Goal: Information Seeking & Learning: Understand process/instructions

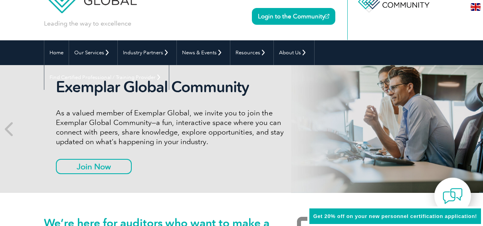
scroll to position [80, 0]
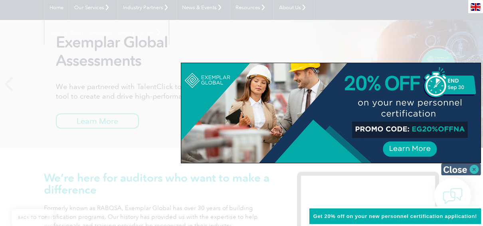
click at [474, 170] on img at bounding box center [462, 169] width 40 height 12
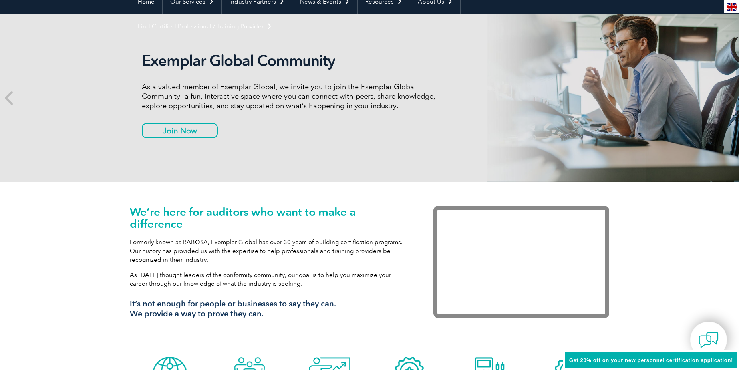
scroll to position [0, 0]
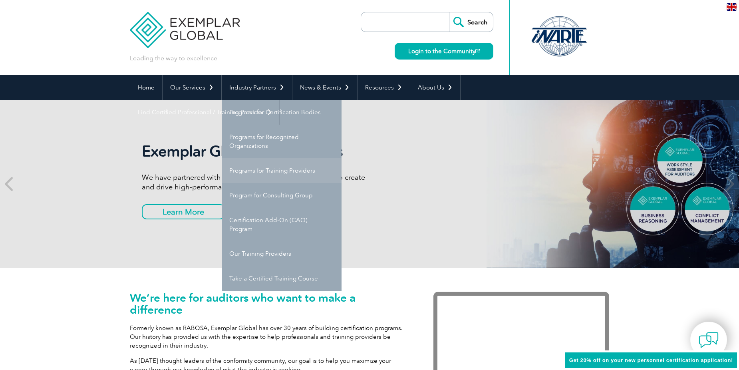
click at [269, 170] on link "Programs for Training Providers" at bounding box center [282, 170] width 120 height 25
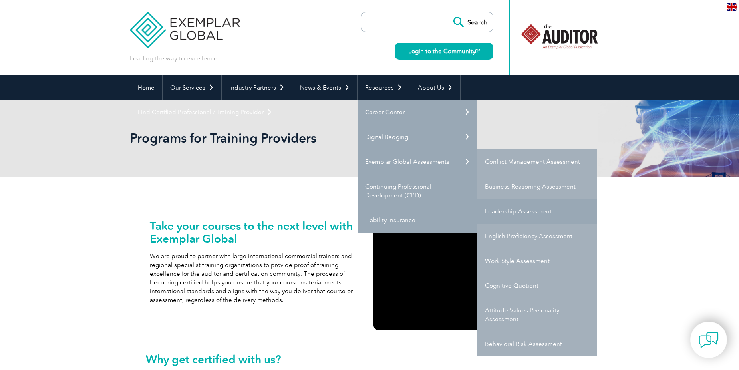
click at [505, 211] on link "Leadership Assessment" at bounding box center [537, 211] width 120 height 25
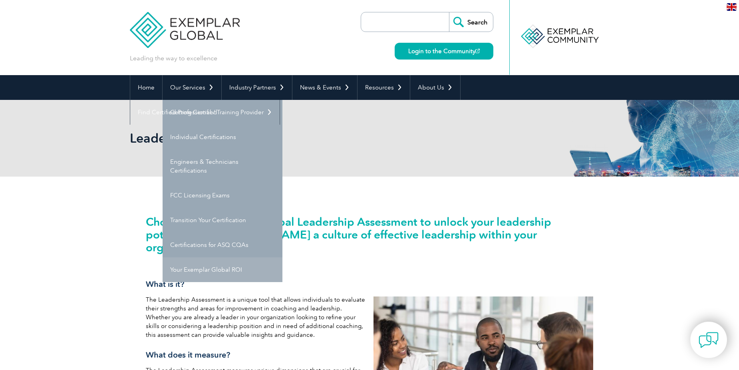
click at [194, 269] on link "Your Exemplar Global ROI" at bounding box center [223, 269] width 120 height 25
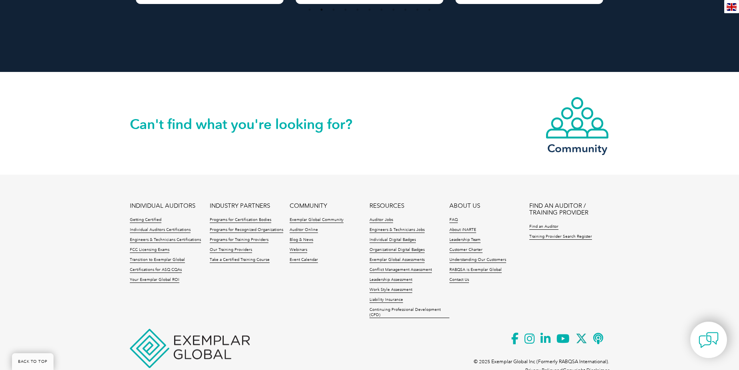
scroll to position [1021, 0]
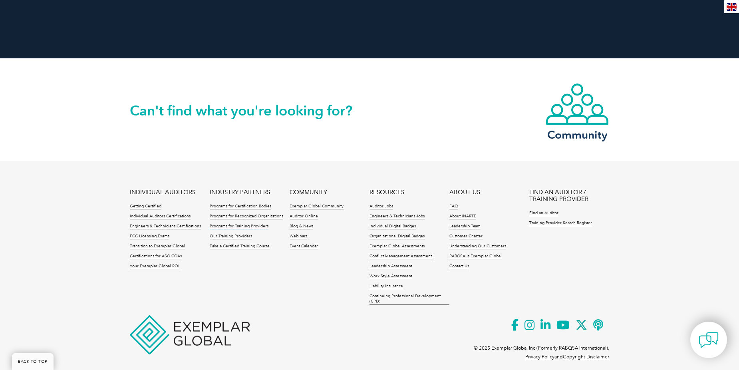
click at [253, 224] on link "Programs for Training Providers" at bounding box center [239, 227] width 59 height 6
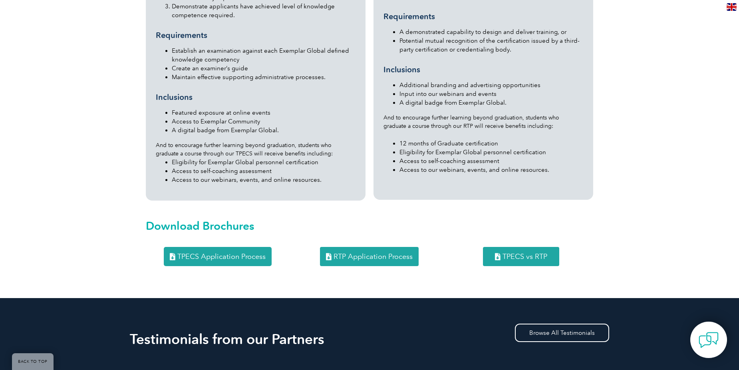
scroll to position [937, 0]
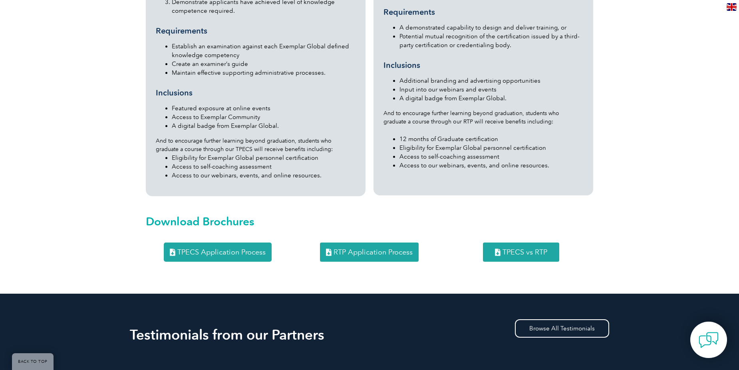
click at [382, 249] on span "RTP Application Process" at bounding box center [373, 252] width 79 height 7
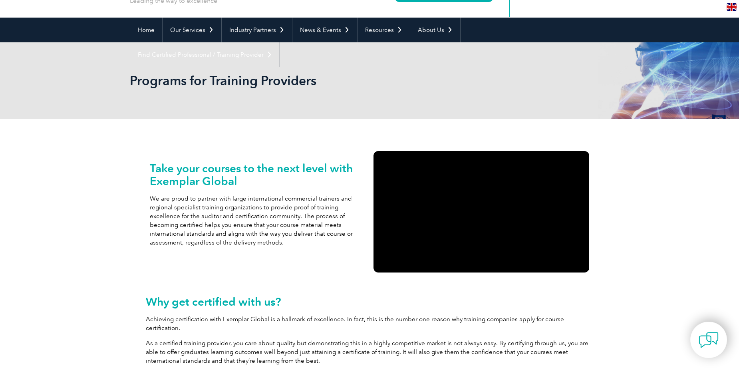
scroll to position [0, 0]
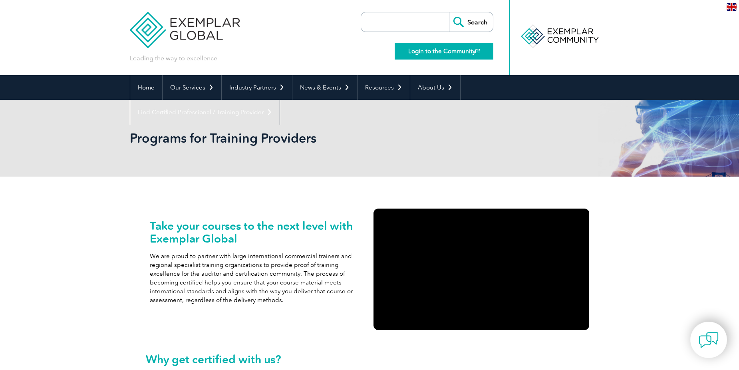
click at [472, 53] on link "Login to the Community" at bounding box center [444, 51] width 99 height 17
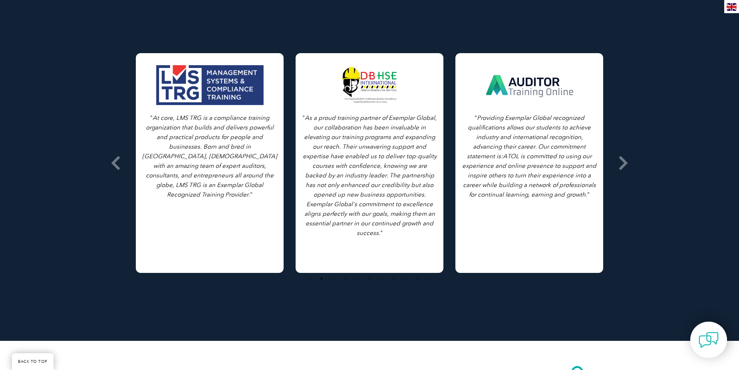
scroll to position [1554, 0]
